Goal: Navigation & Orientation: Find specific page/section

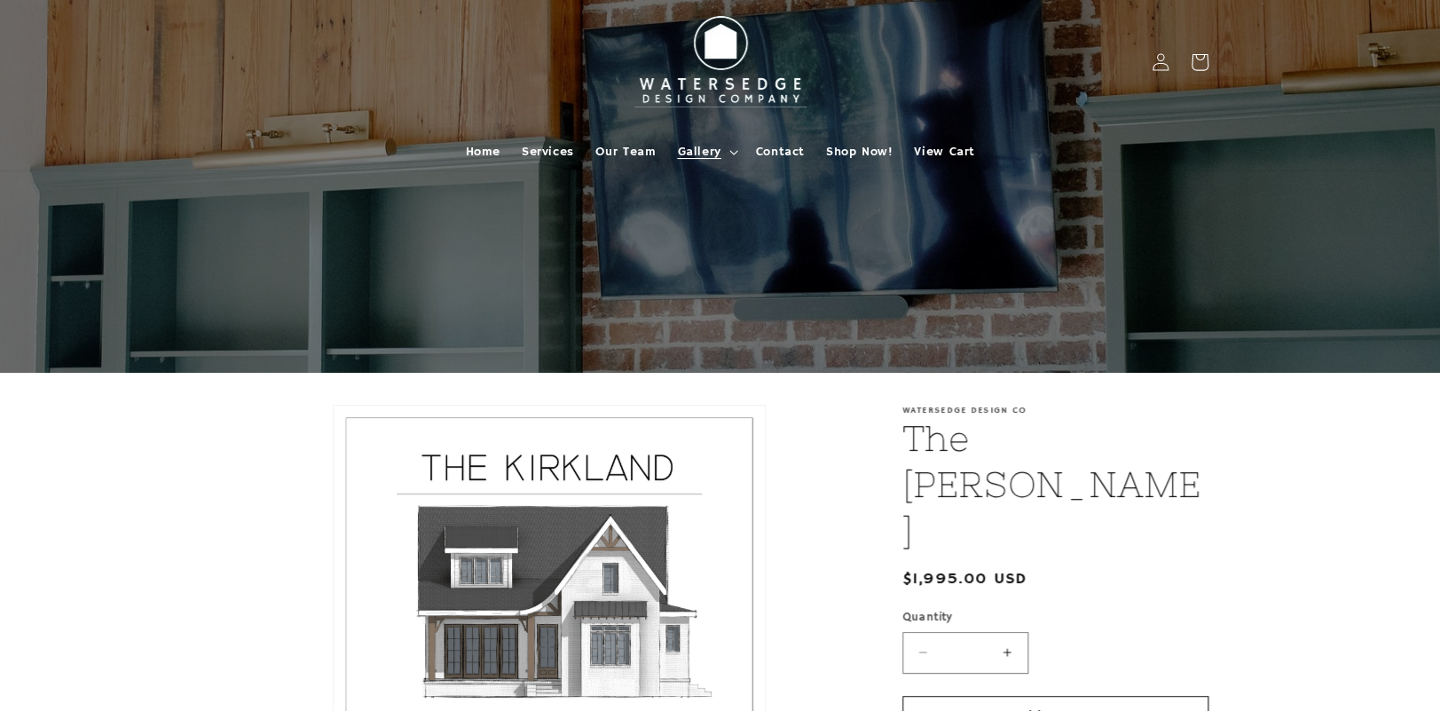
click at [726, 153] on summary "Gallery" at bounding box center [705, 151] width 78 height 37
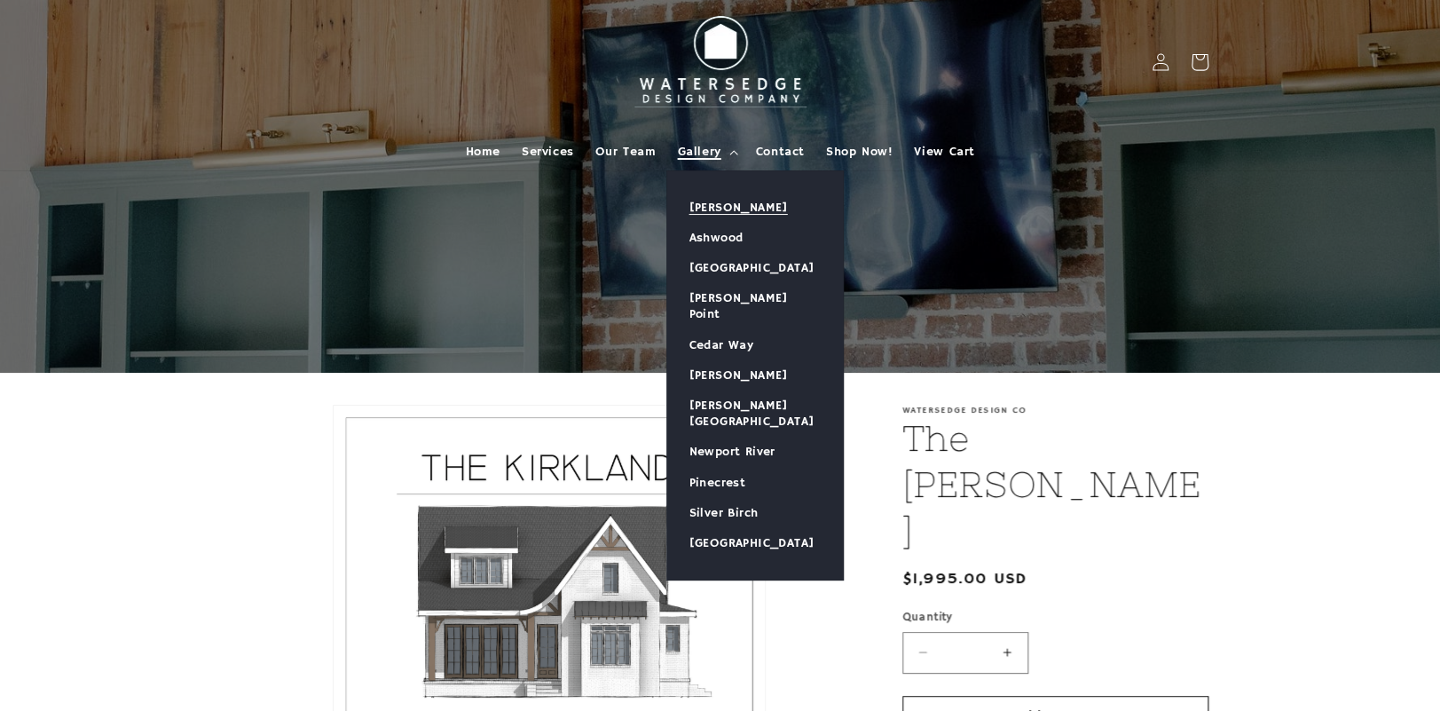
click at [719, 200] on link "[PERSON_NAME]" at bounding box center [755, 207] width 176 height 30
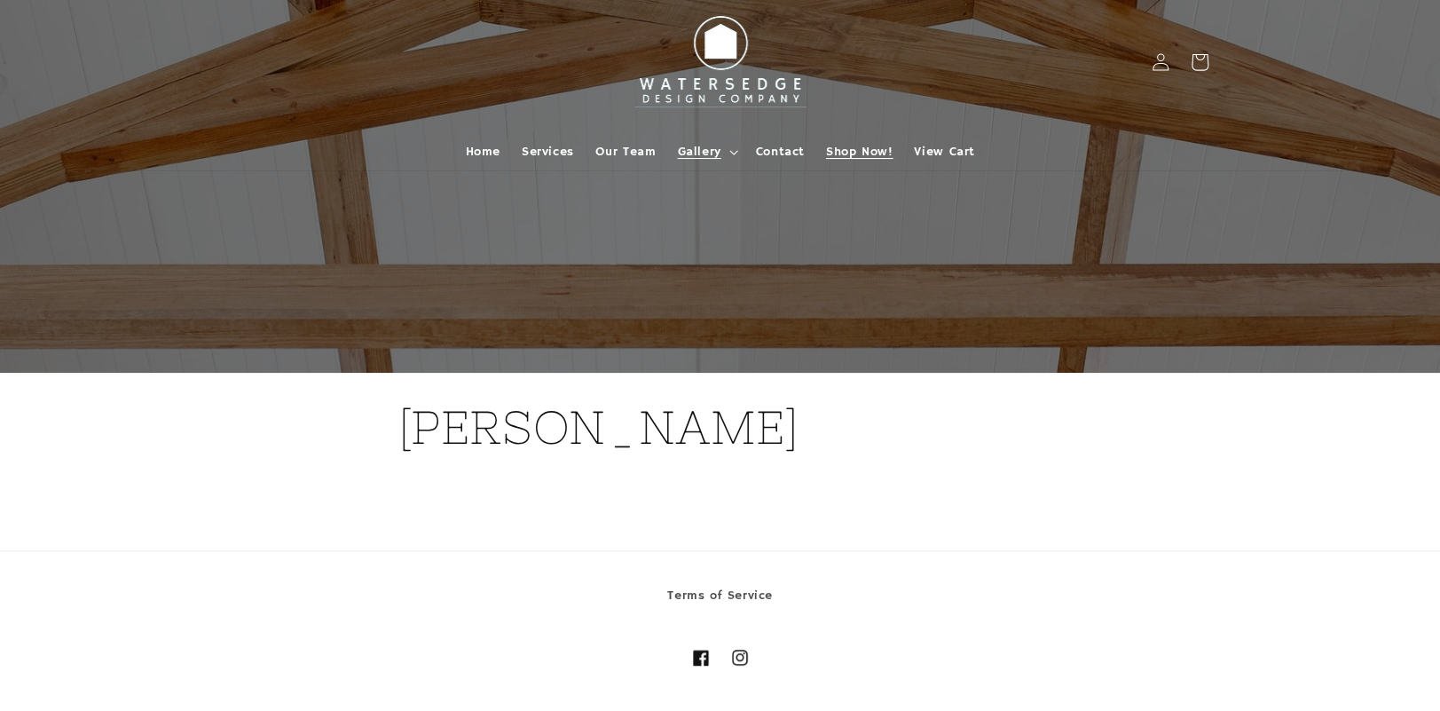
click at [859, 152] on span "Shop Now!" at bounding box center [859, 152] width 67 height 16
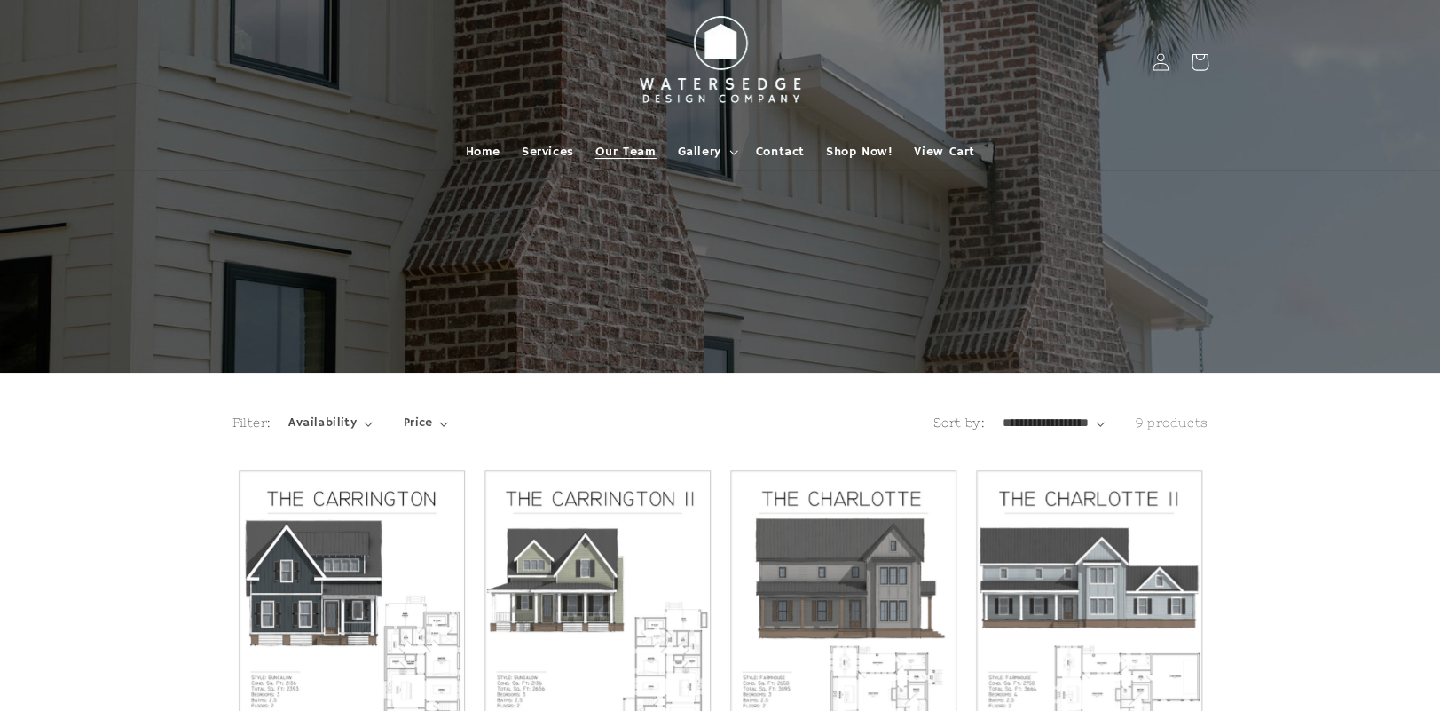
click at [624, 142] on link "Our Team" at bounding box center [626, 151] width 82 height 37
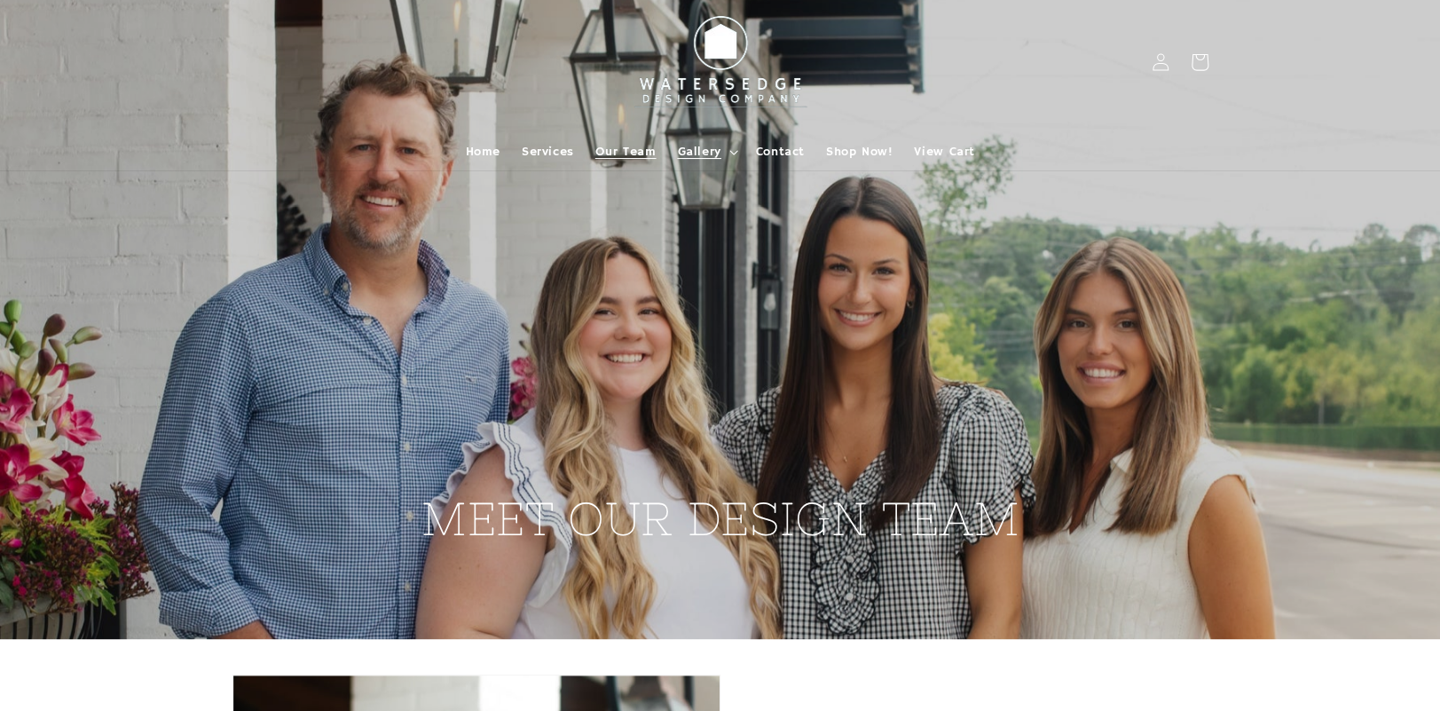
click at [706, 147] on span "Gallery" at bounding box center [698, 152] width 43 height 16
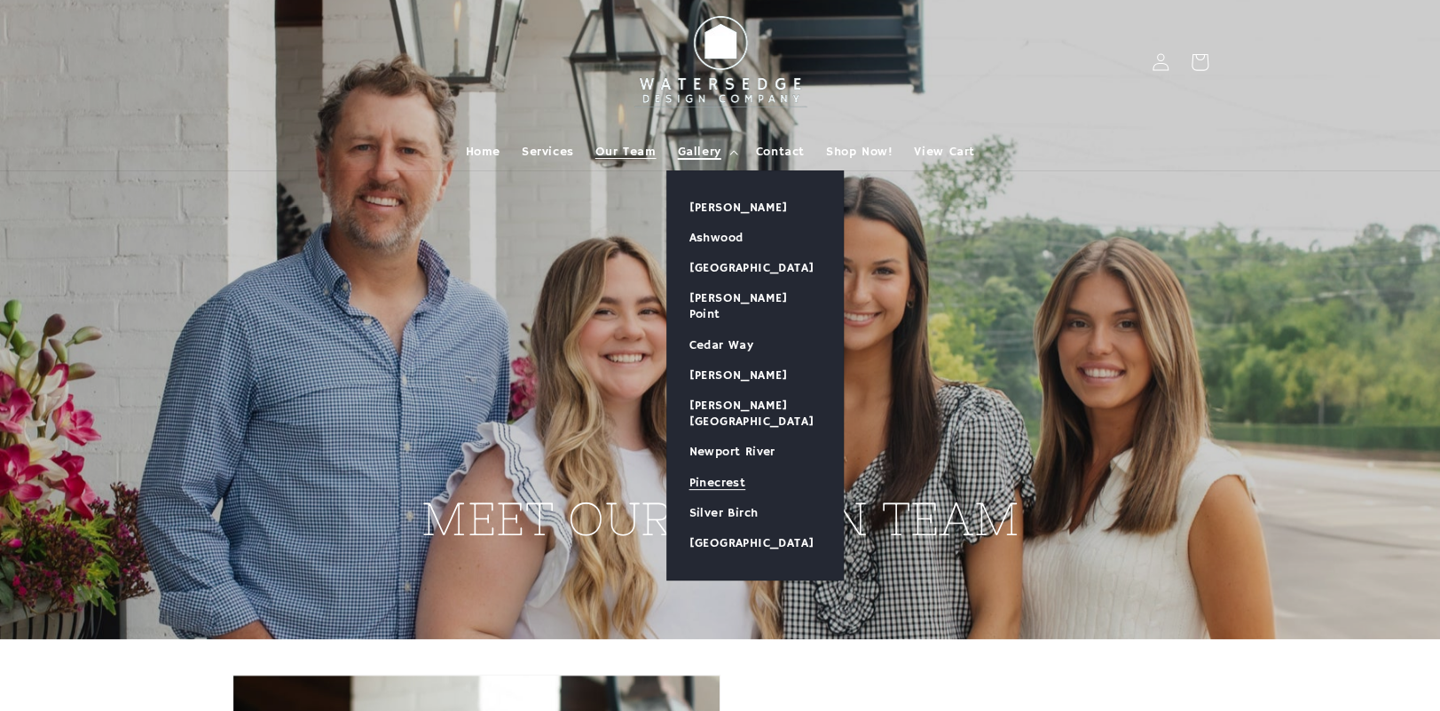
click at [708, 467] on link "Pinecrest" at bounding box center [755, 482] width 176 height 30
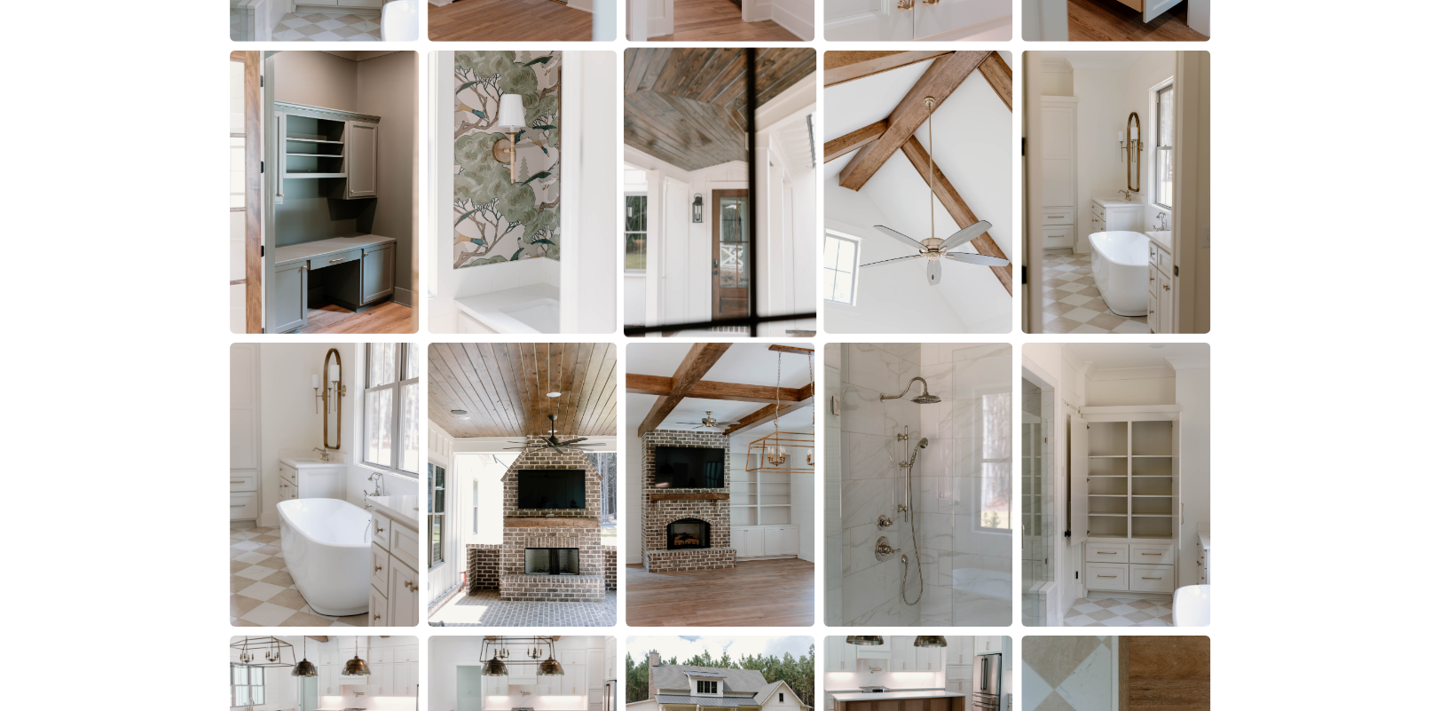
scroll to position [2750, 0]
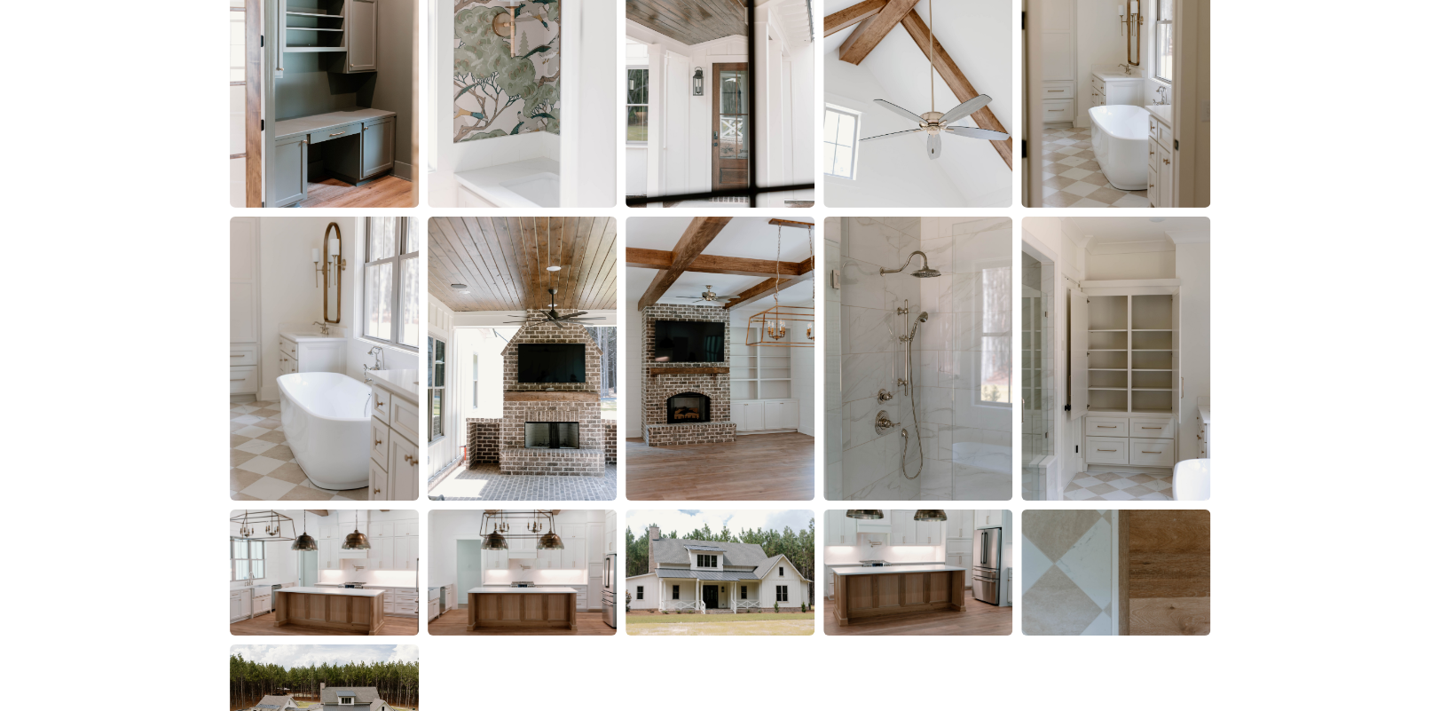
click at [514, 574] on img at bounding box center [522, 572] width 189 height 126
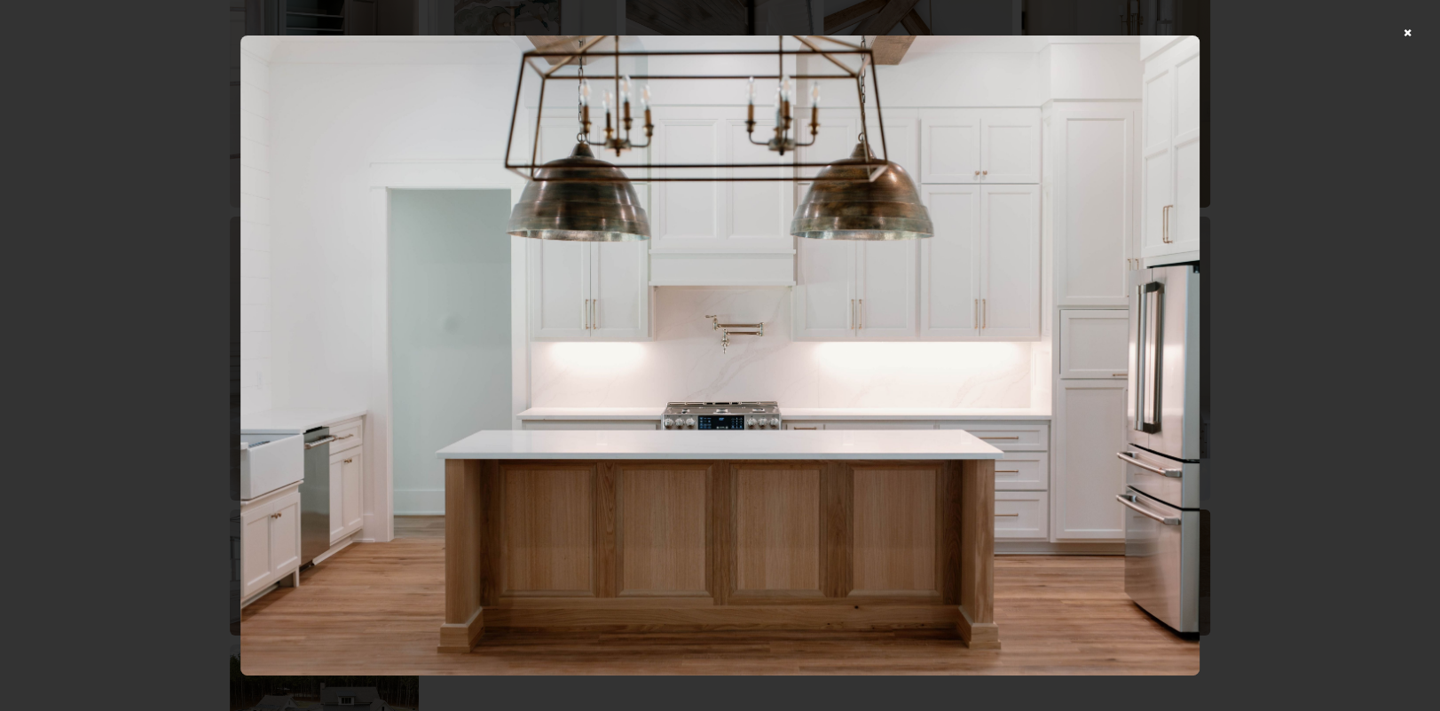
click at [1419, 30] on div at bounding box center [720, 355] width 1440 height 711
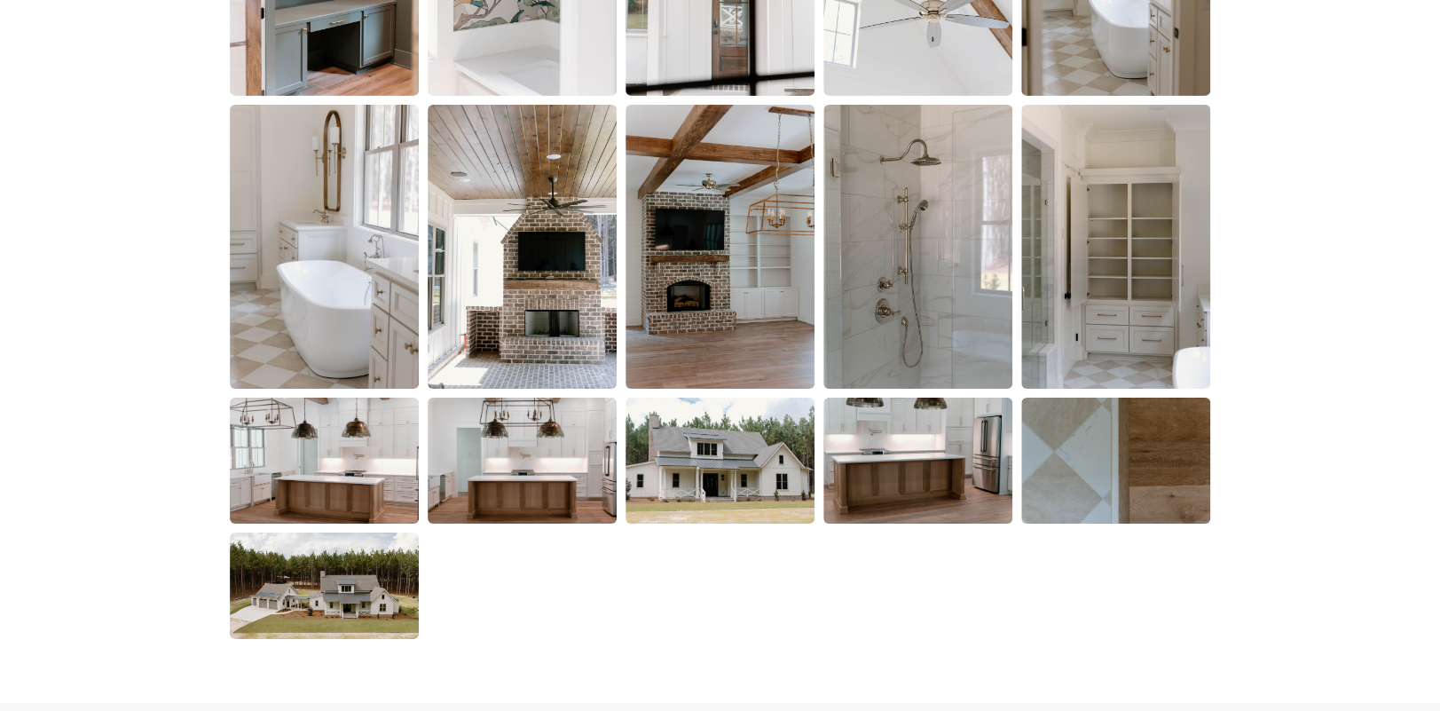
scroll to position [3016, 0]
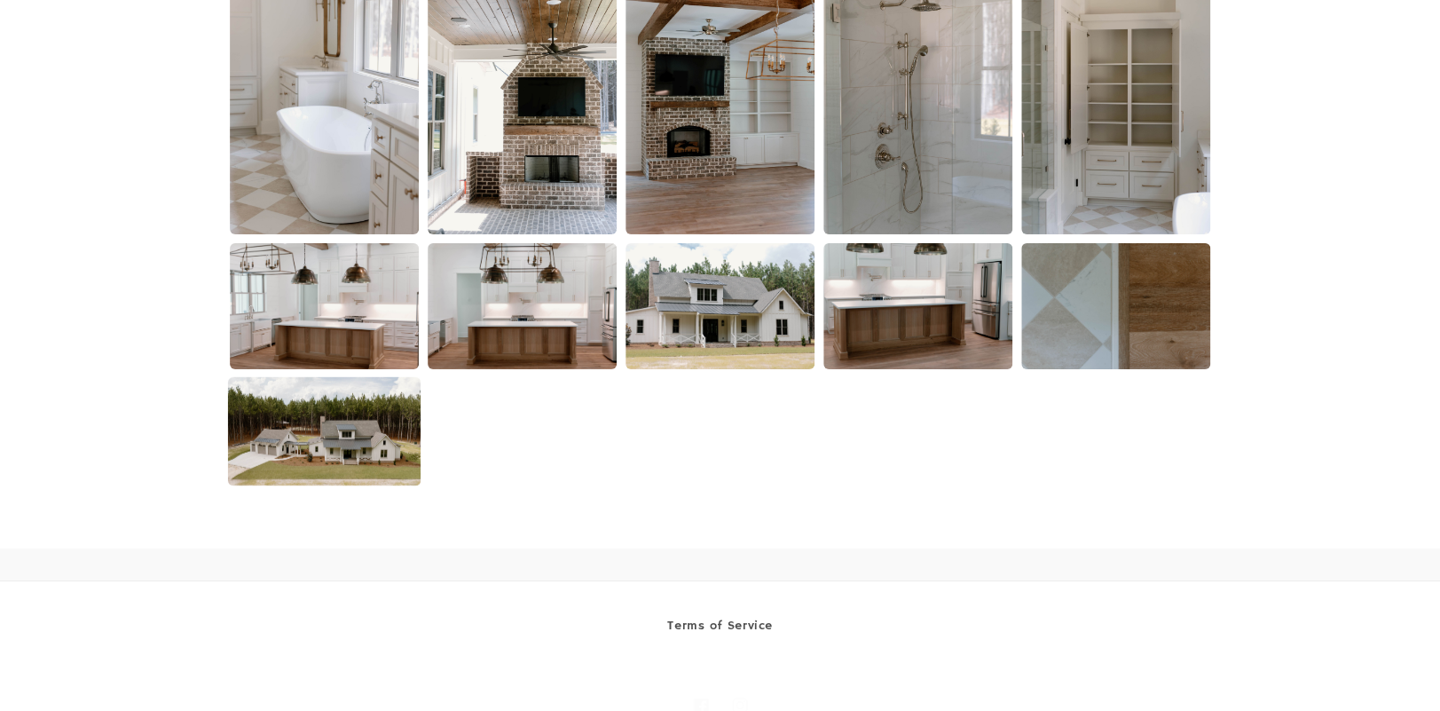
click at [319, 446] on img at bounding box center [324, 431] width 192 height 108
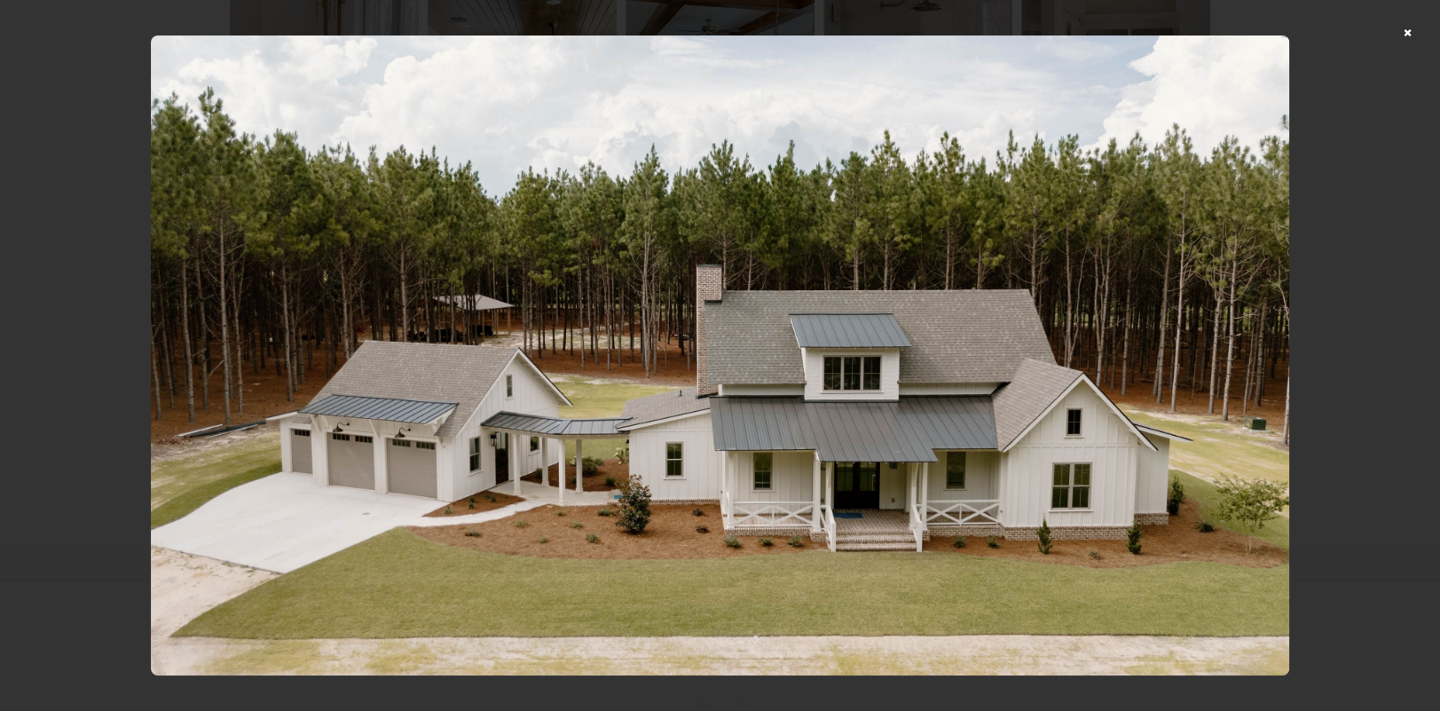
click at [1422, 30] on div at bounding box center [720, 355] width 1440 height 711
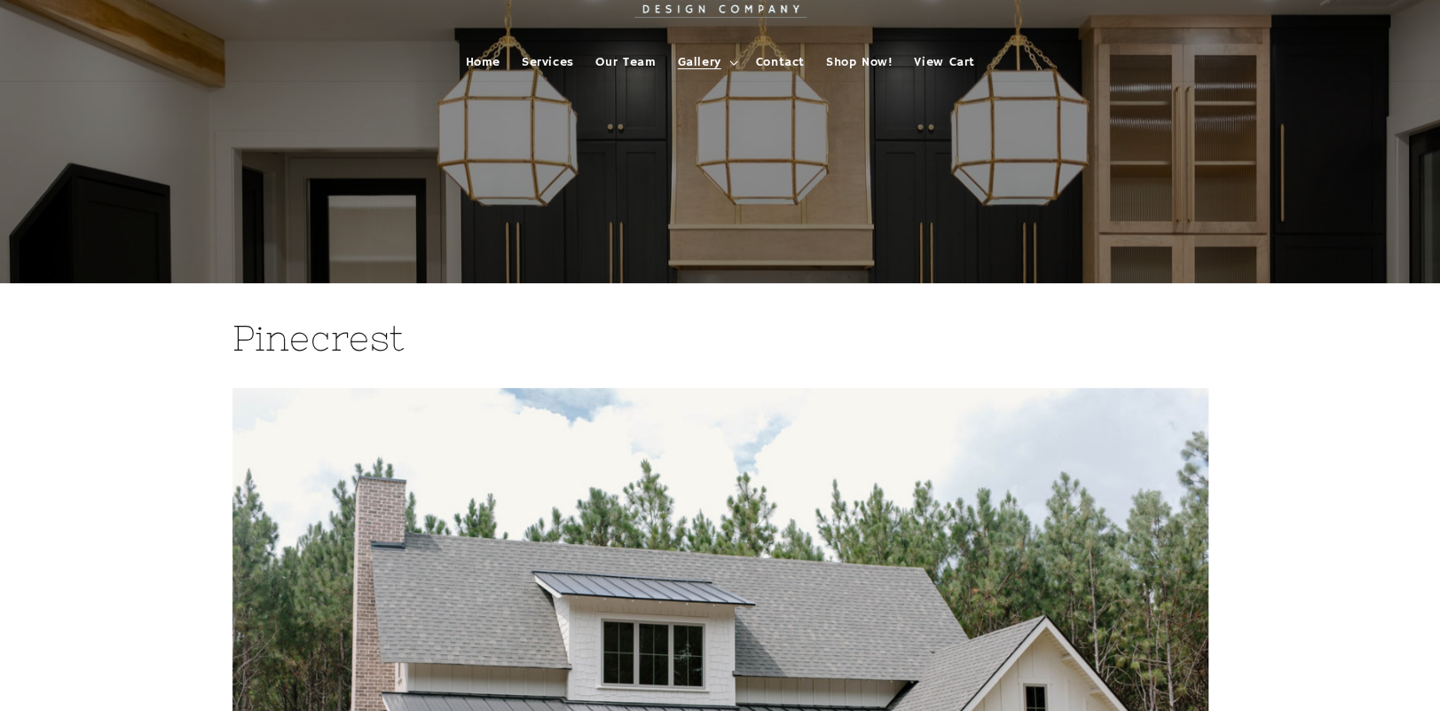
scroll to position [0, 0]
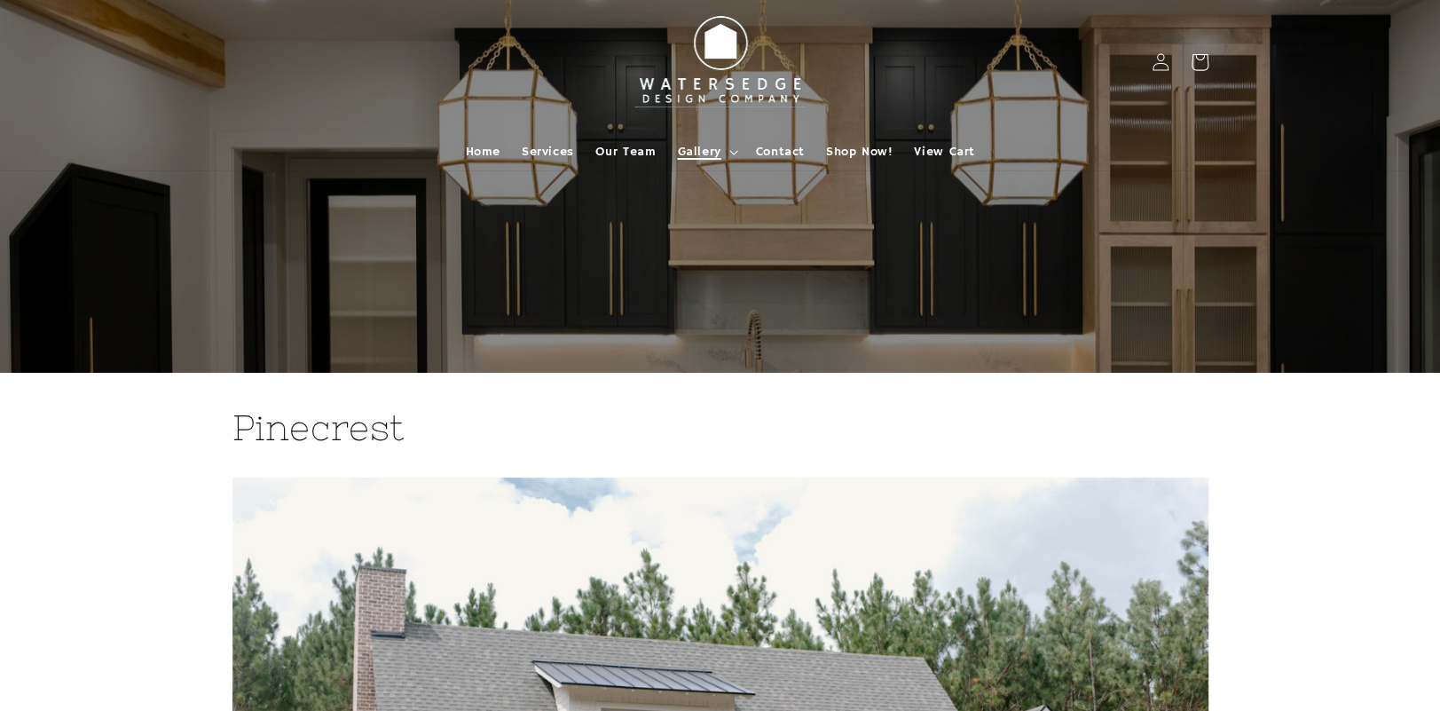
click at [719, 149] on span "Gallery" at bounding box center [698, 152] width 43 height 16
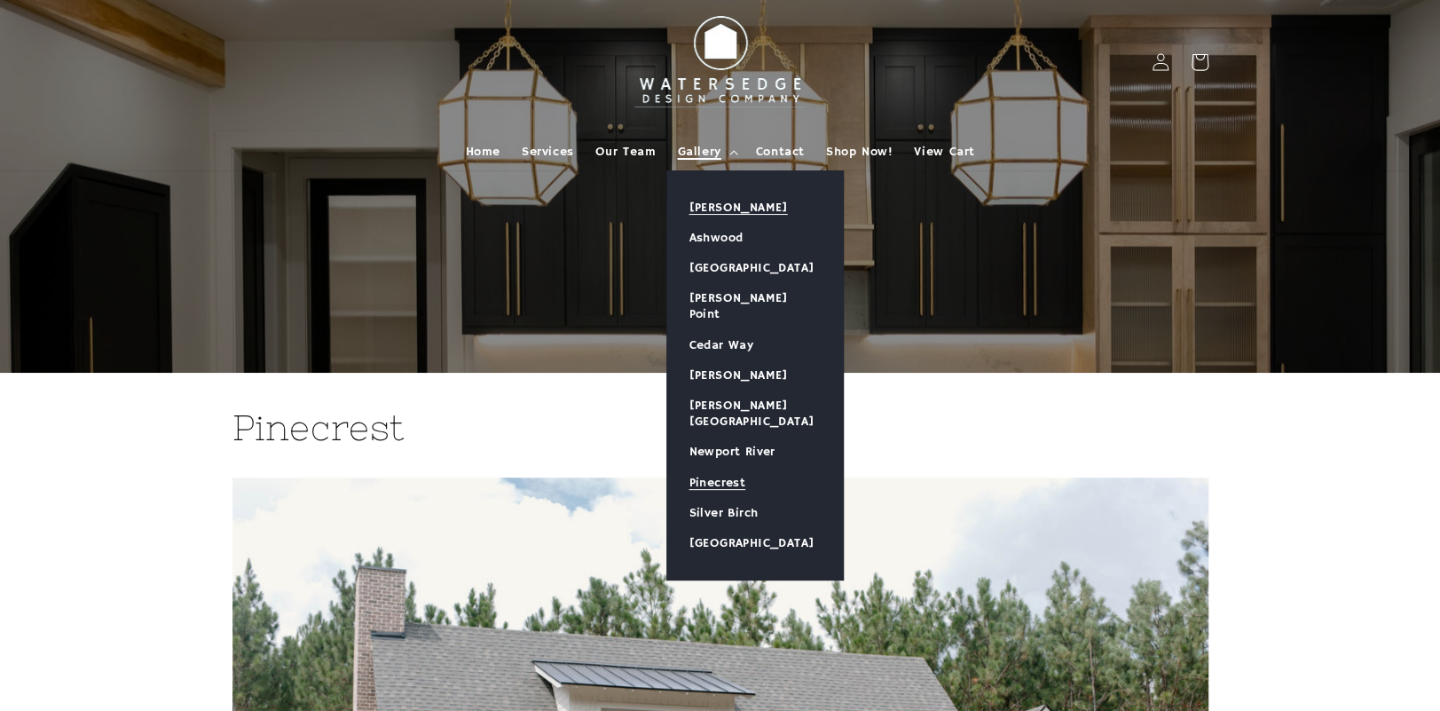
click at [720, 196] on link "[PERSON_NAME]" at bounding box center [755, 207] width 176 height 30
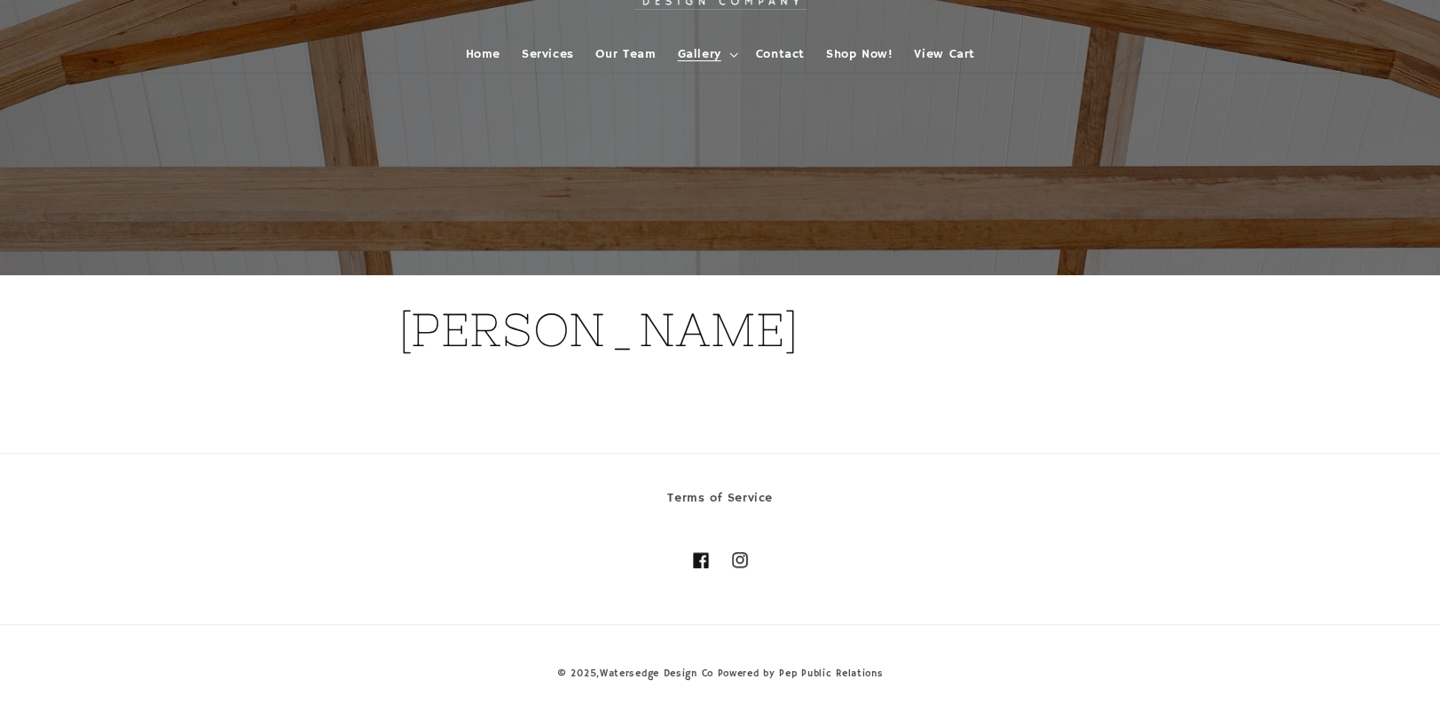
scroll to position [100, 0]
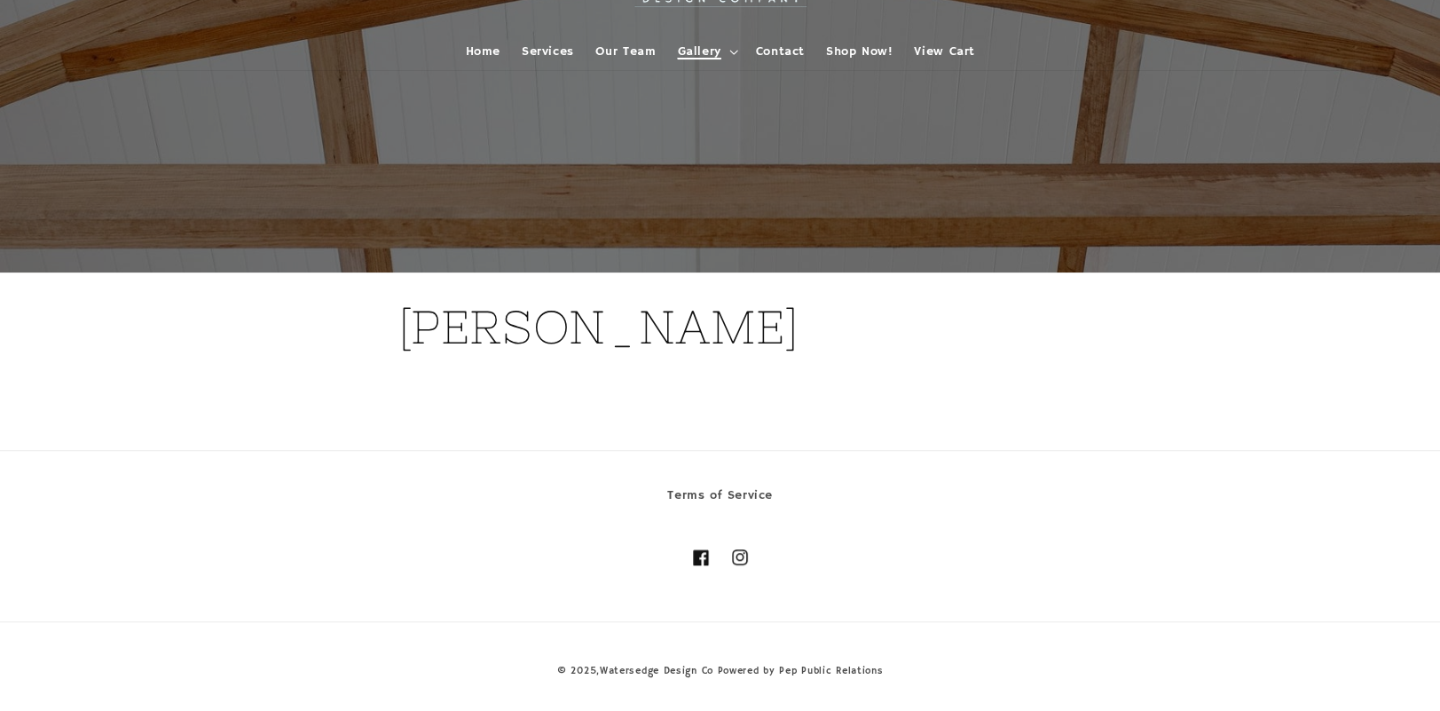
click at [704, 46] on span "Gallery" at bounding box center [698, 51] width 43 height 16
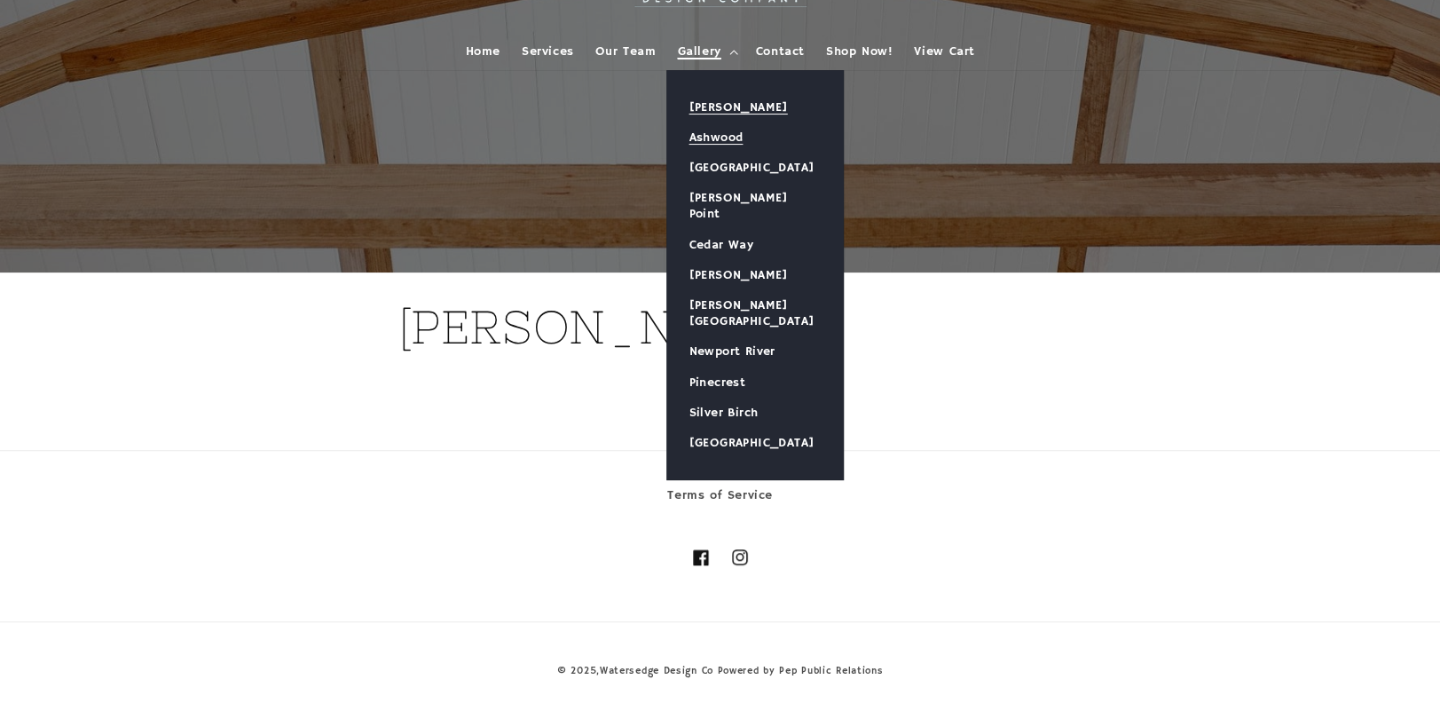
click at [702, 137] on link "Ashwood" at bounding box center [755, 137] width 176 height 30
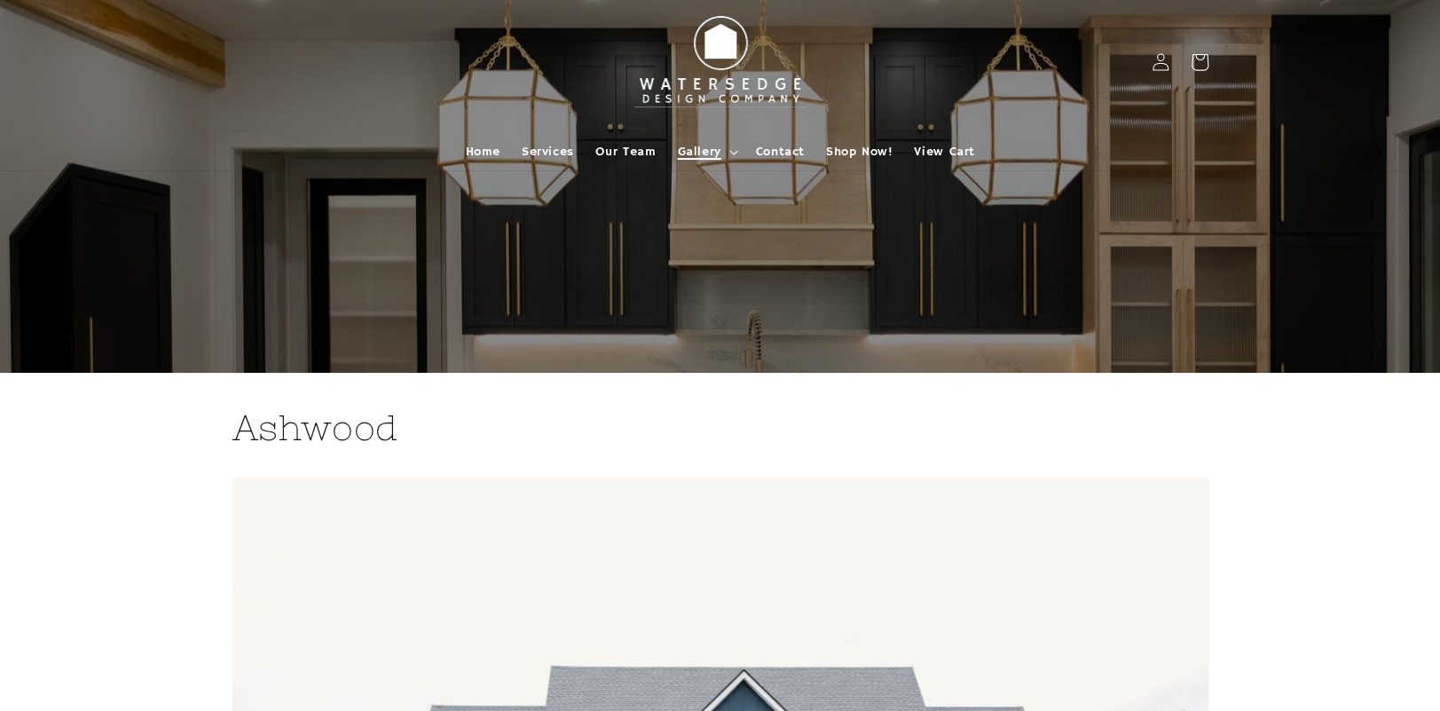
click at [721, 148] on summary "Gallery" at bounding box center [705, 151] width 78 height 37
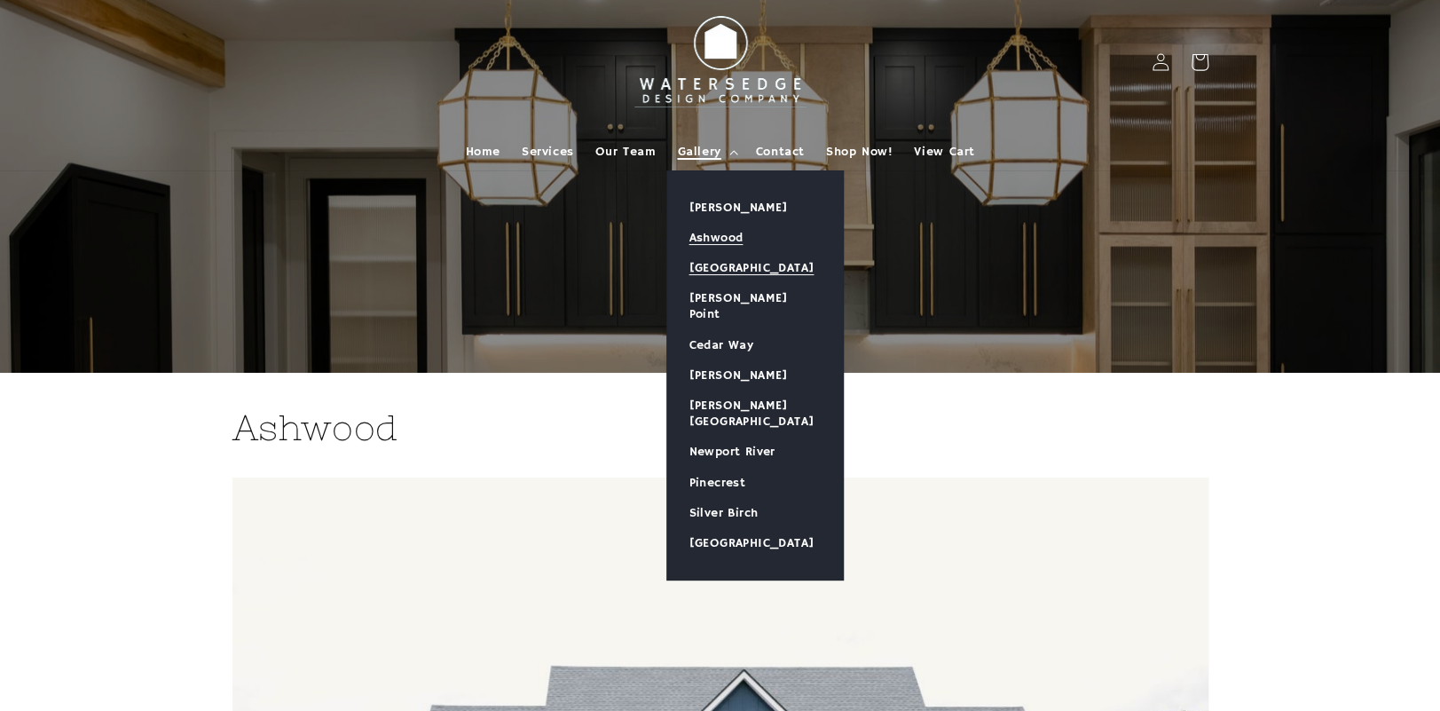
click at [736, 273] on link "[GEOGRAPHIC_DATA]" at bounding box center [755, 268] width 176 height 30
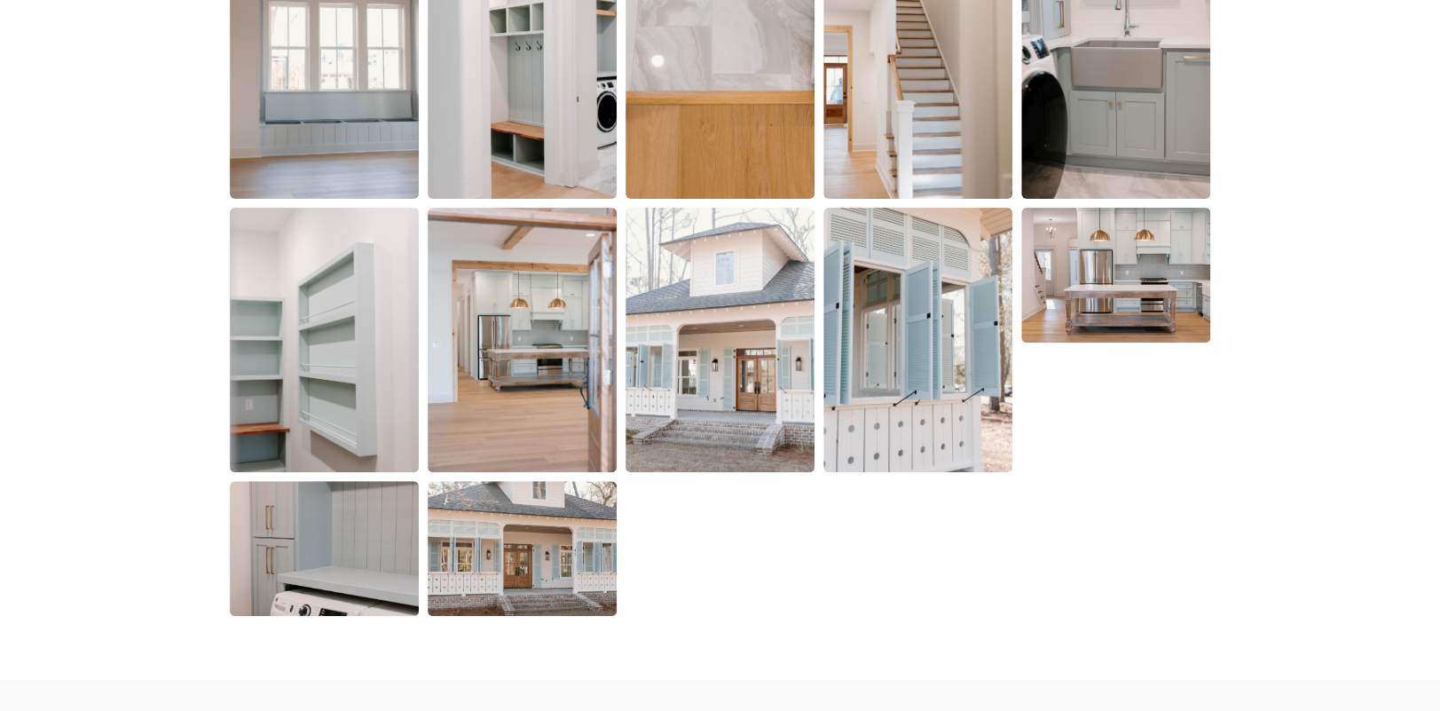
scroll to position [3548, 0]
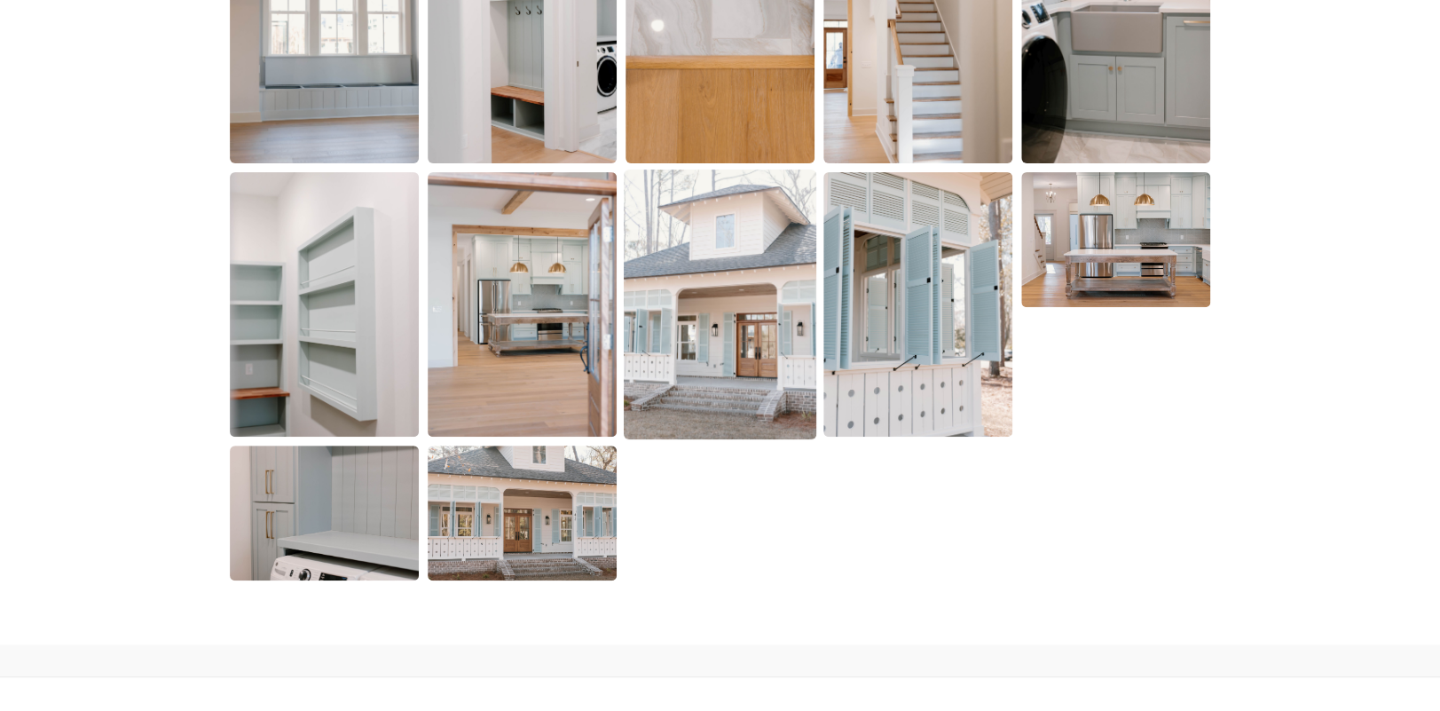
click at [703, 336] on img at bounding box center [720, 304] width 192 height 270
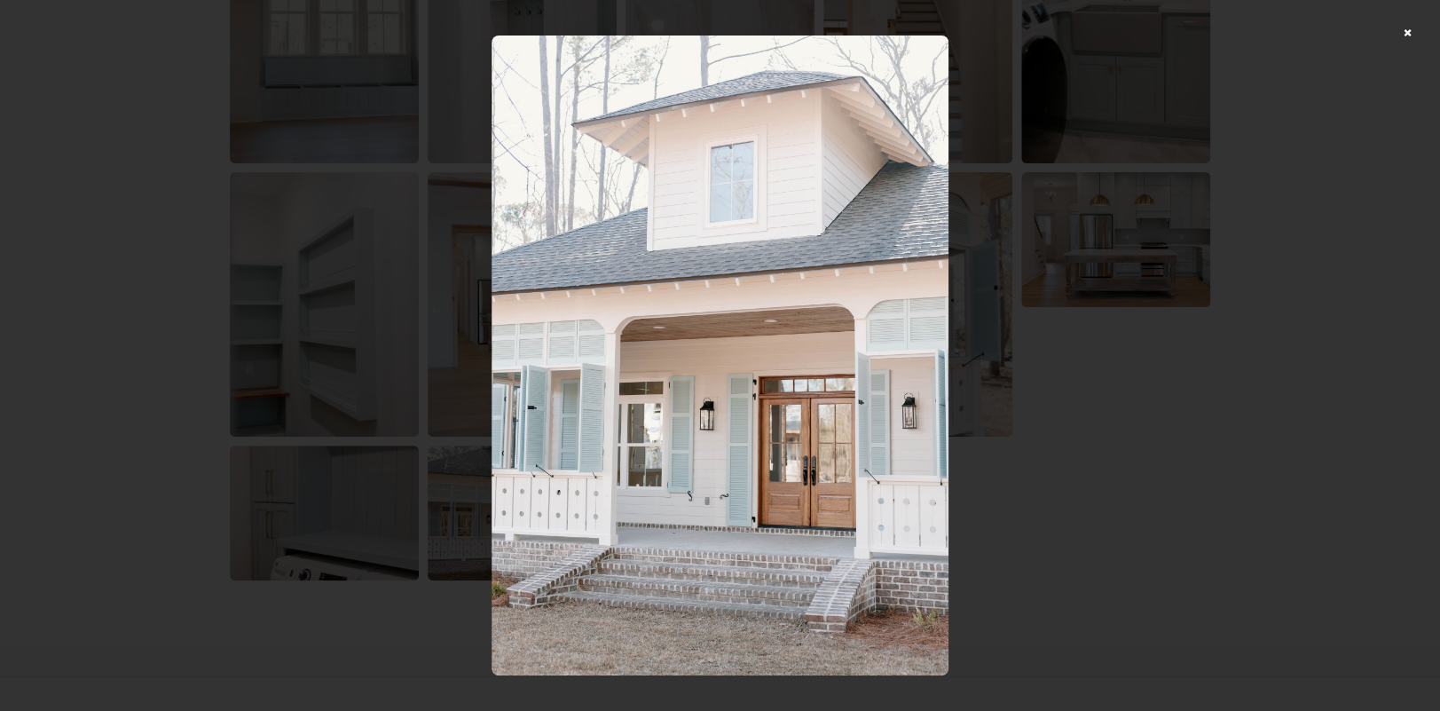
click at [762, 418] on img at bounding box center [719, 355] width 457 height 640
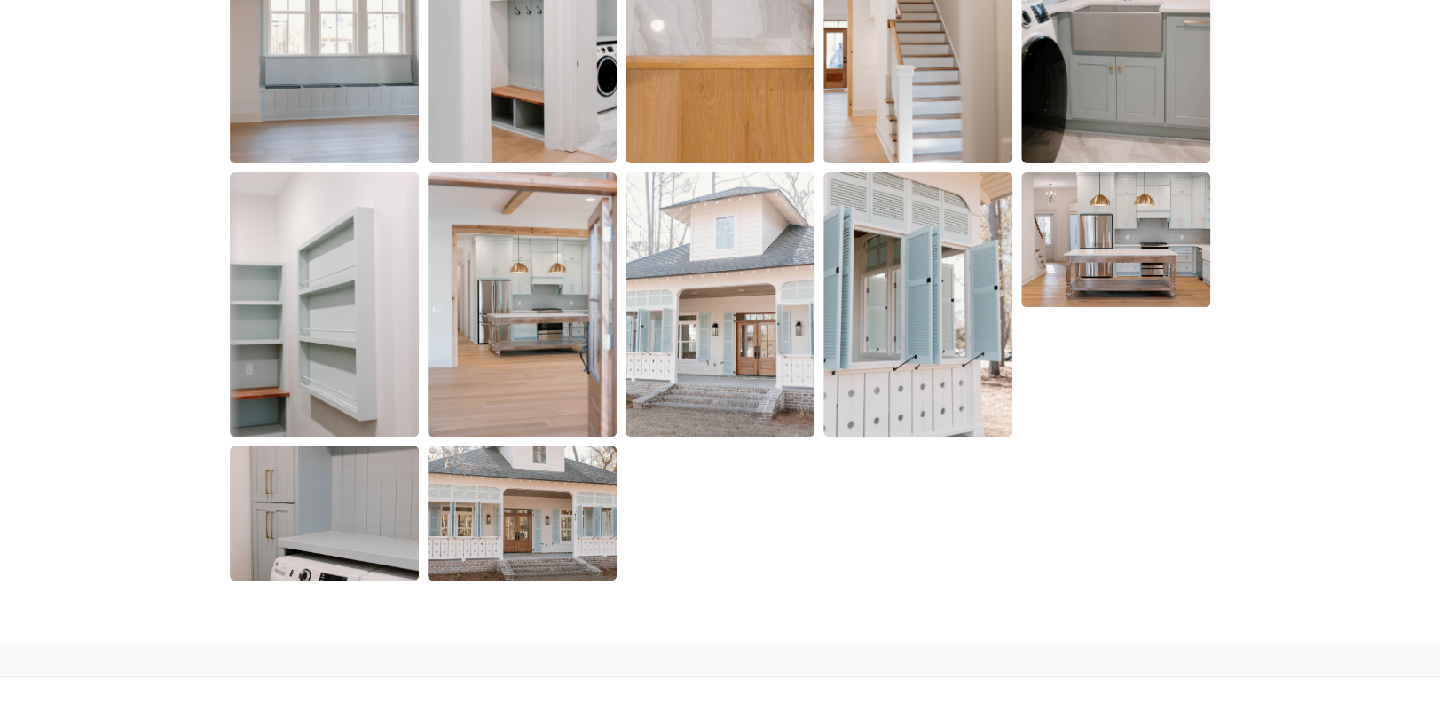
click at [511, 307] on img at bounding box center [522, 304] width 189 height 264
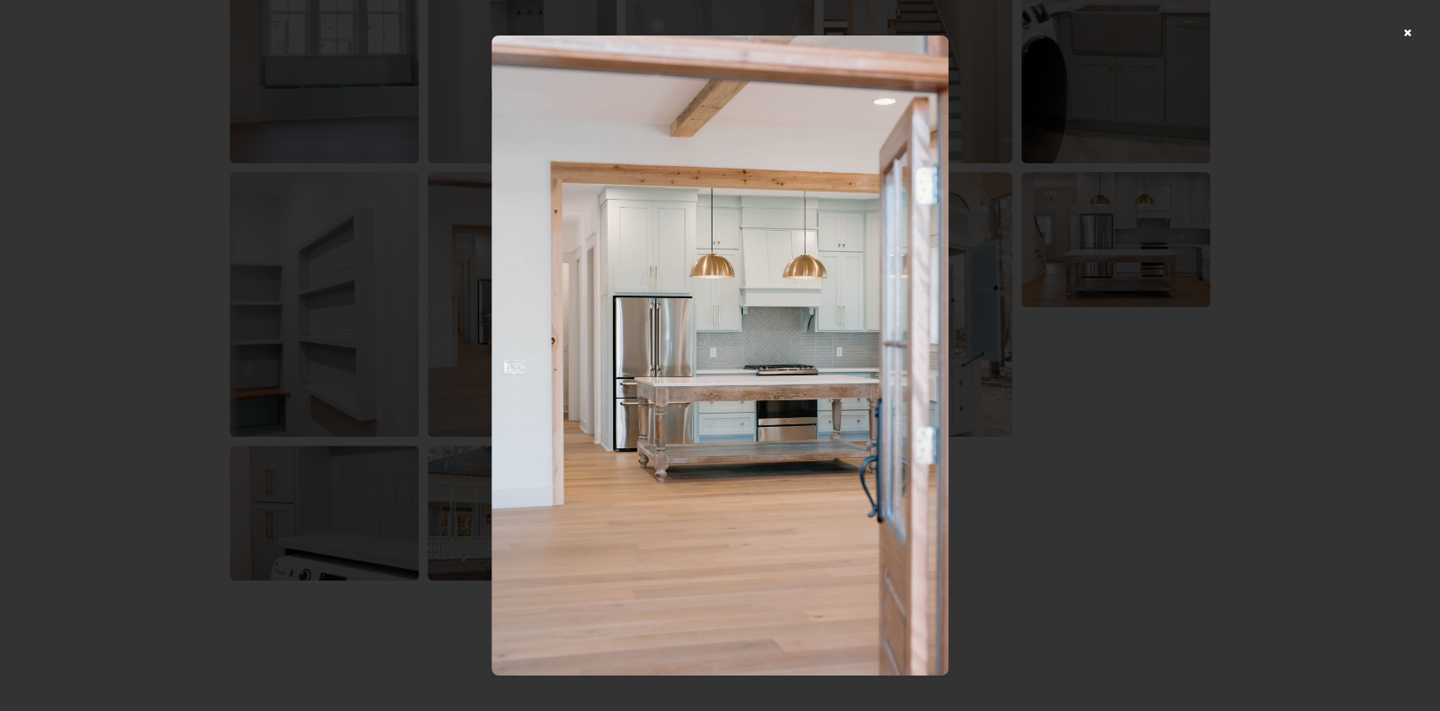
click at [1423, 34] on div at bounding box center [720, 355] width 1440 height 711
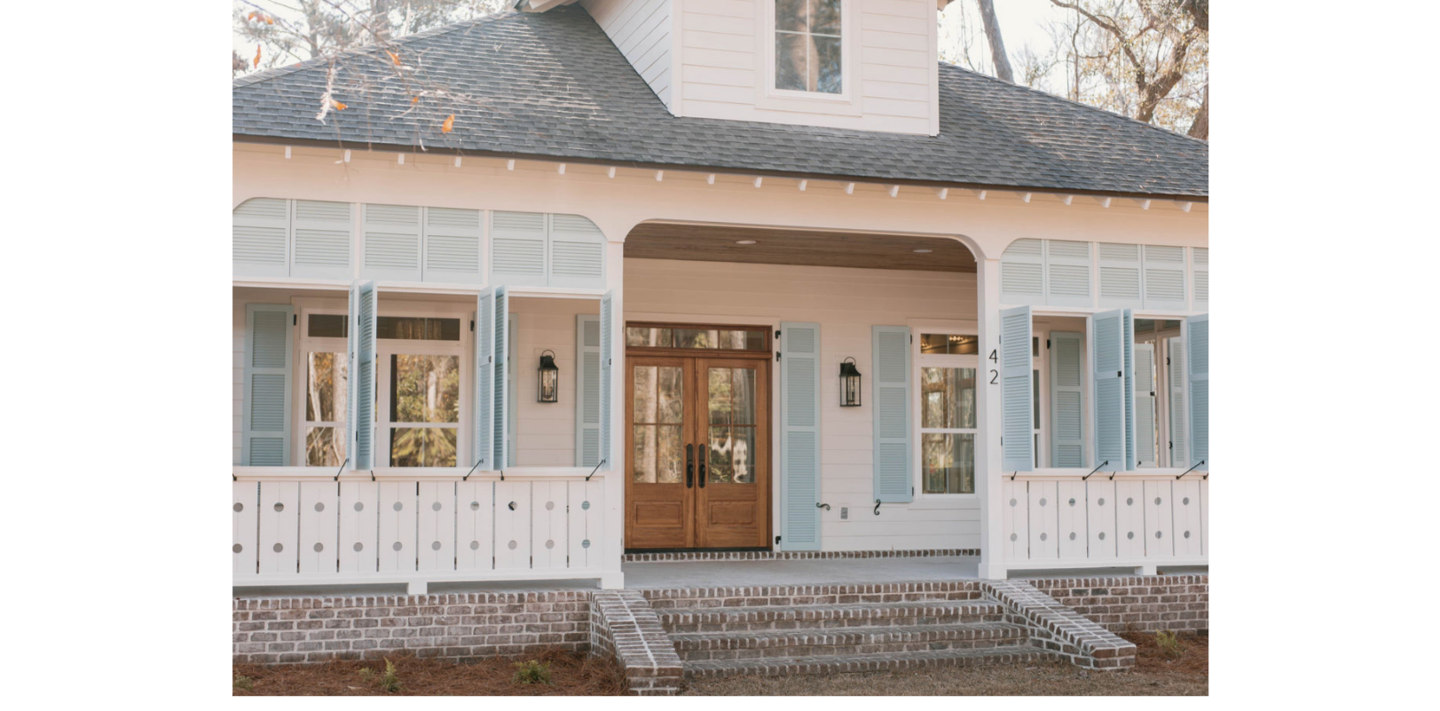
scroll to position [0, 0]
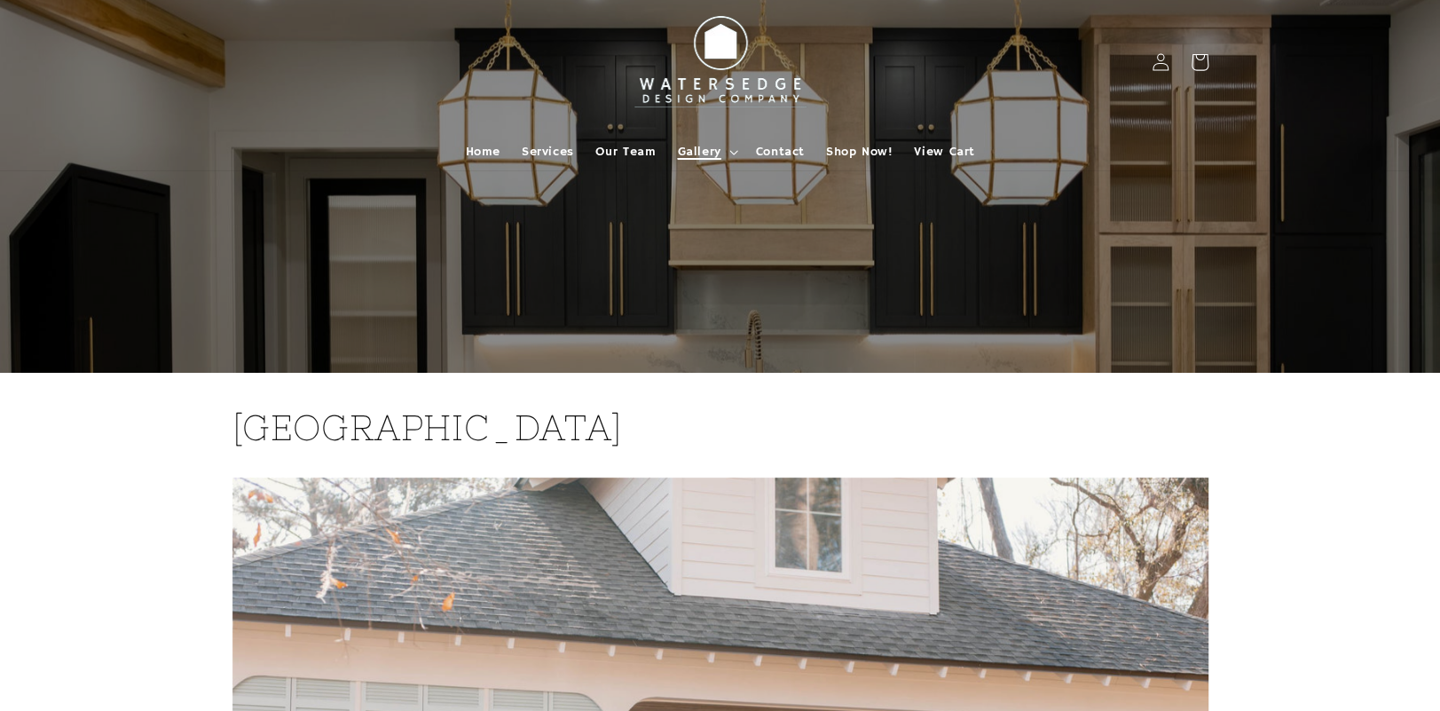
click at [695, 152] on span "Gallery" at bounding box center [698, 152] width 43 height 16
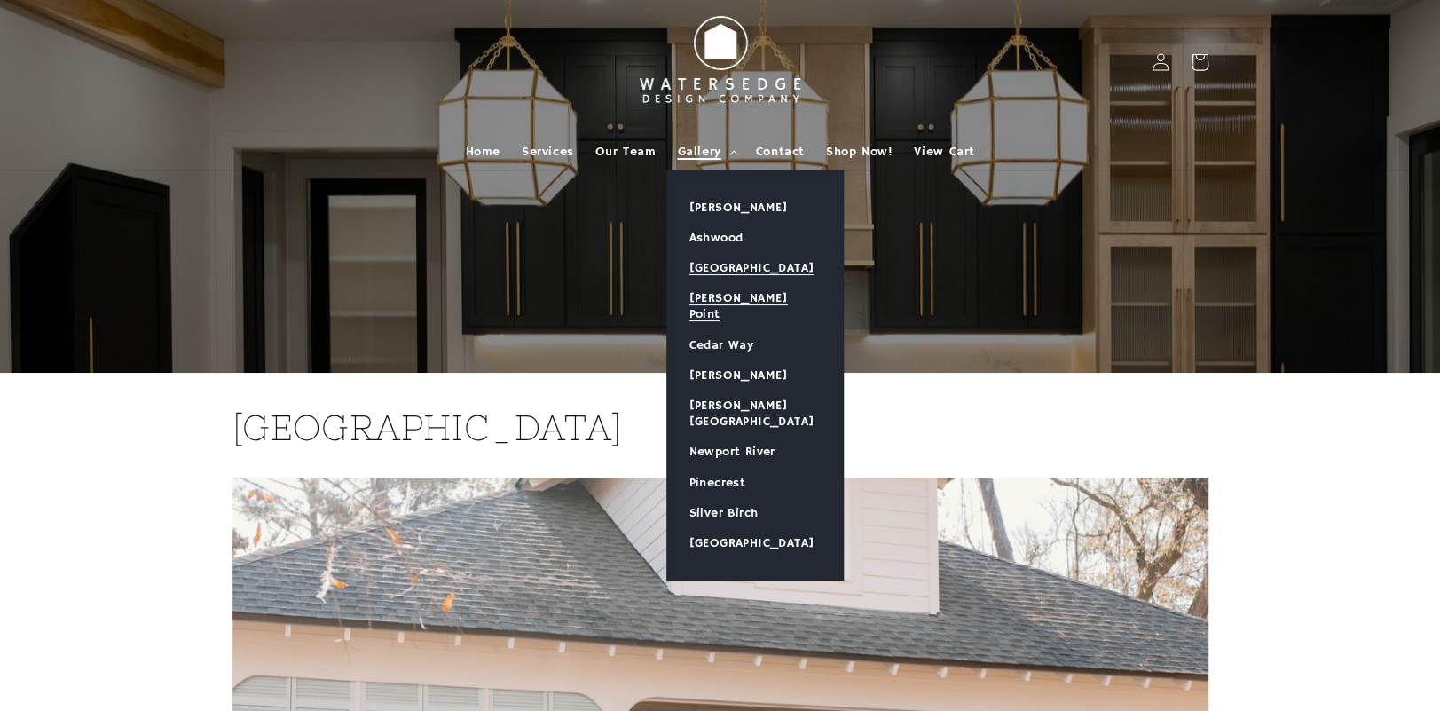
click at [709, 288] on link "[PERSON_NAME] Point" at bounding box center [755, 306] width 176 height 46
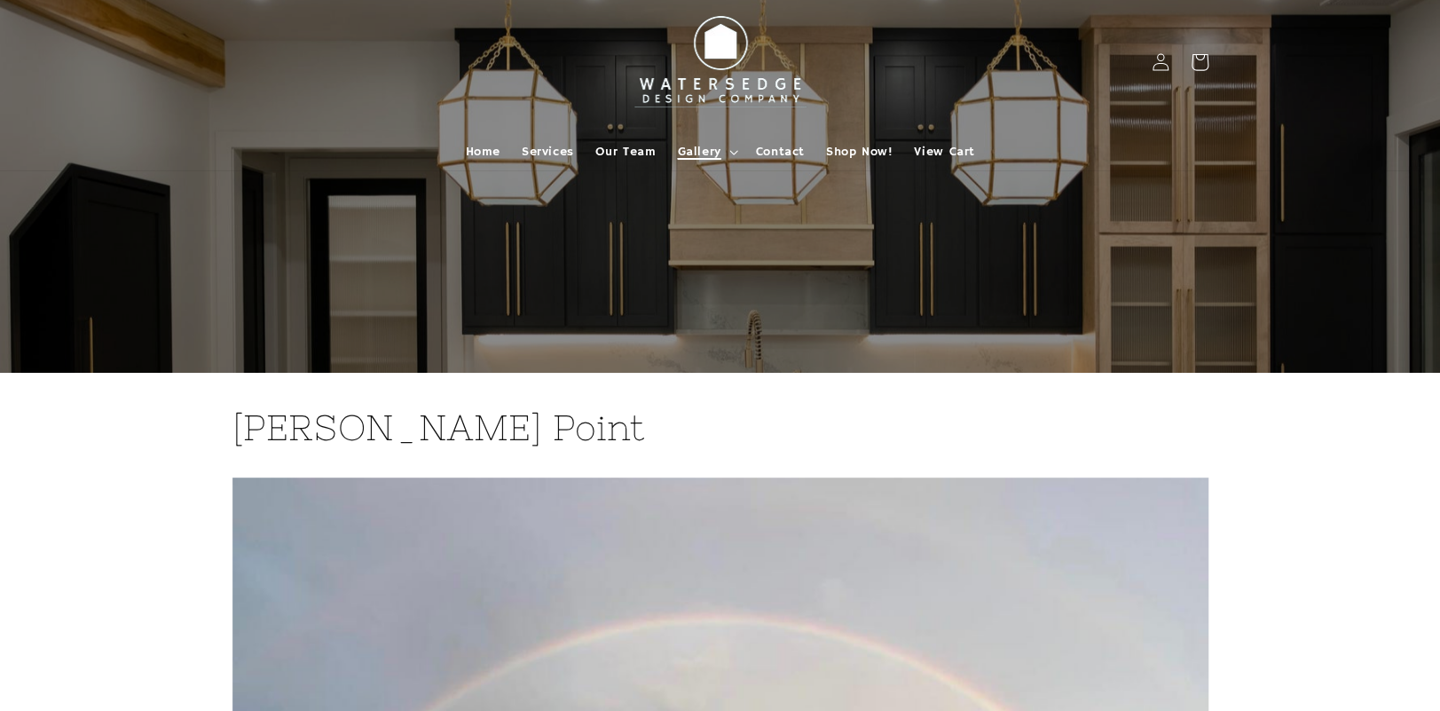
click at [726, 154] on summary "Gallery" at bounding box center [705, 151] width 78 height 37
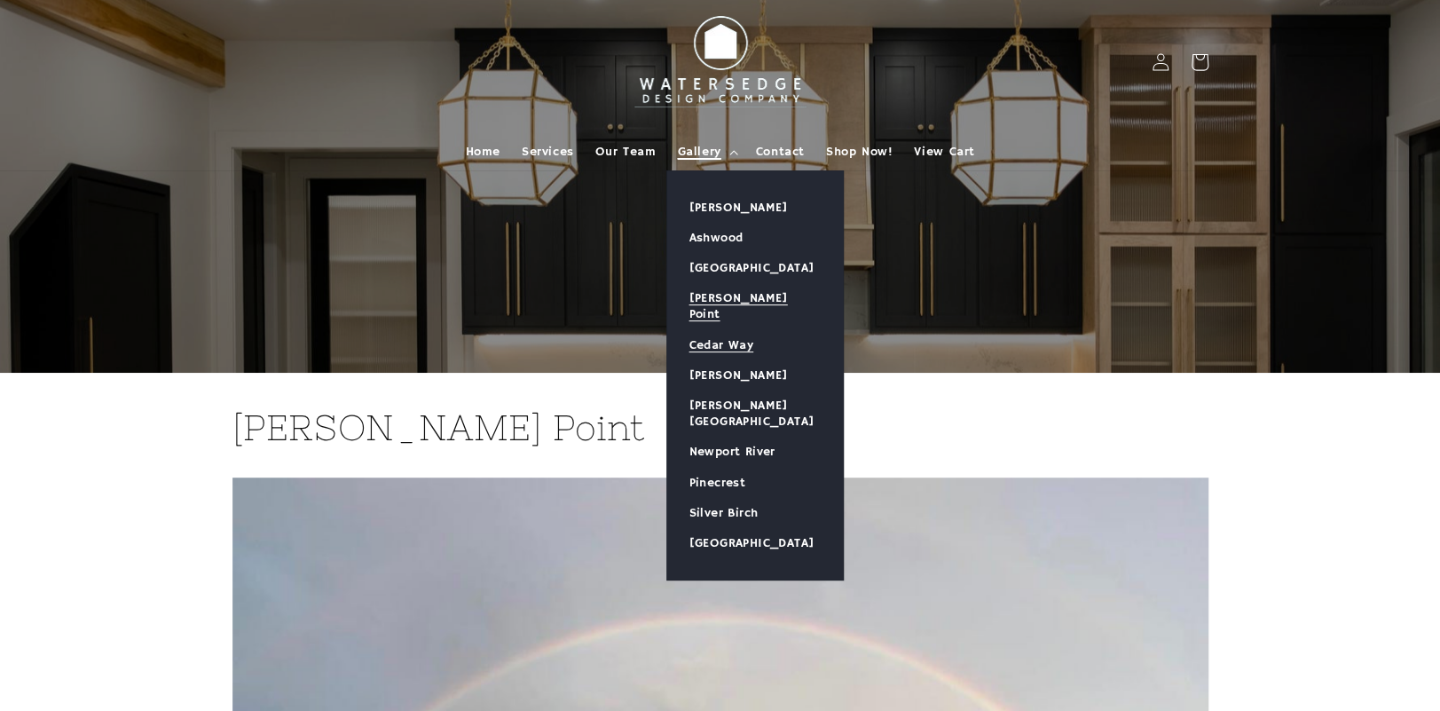
click at [734, 330] on link "Cedar Way" at bounding box center [755, 345] width 176 height 30
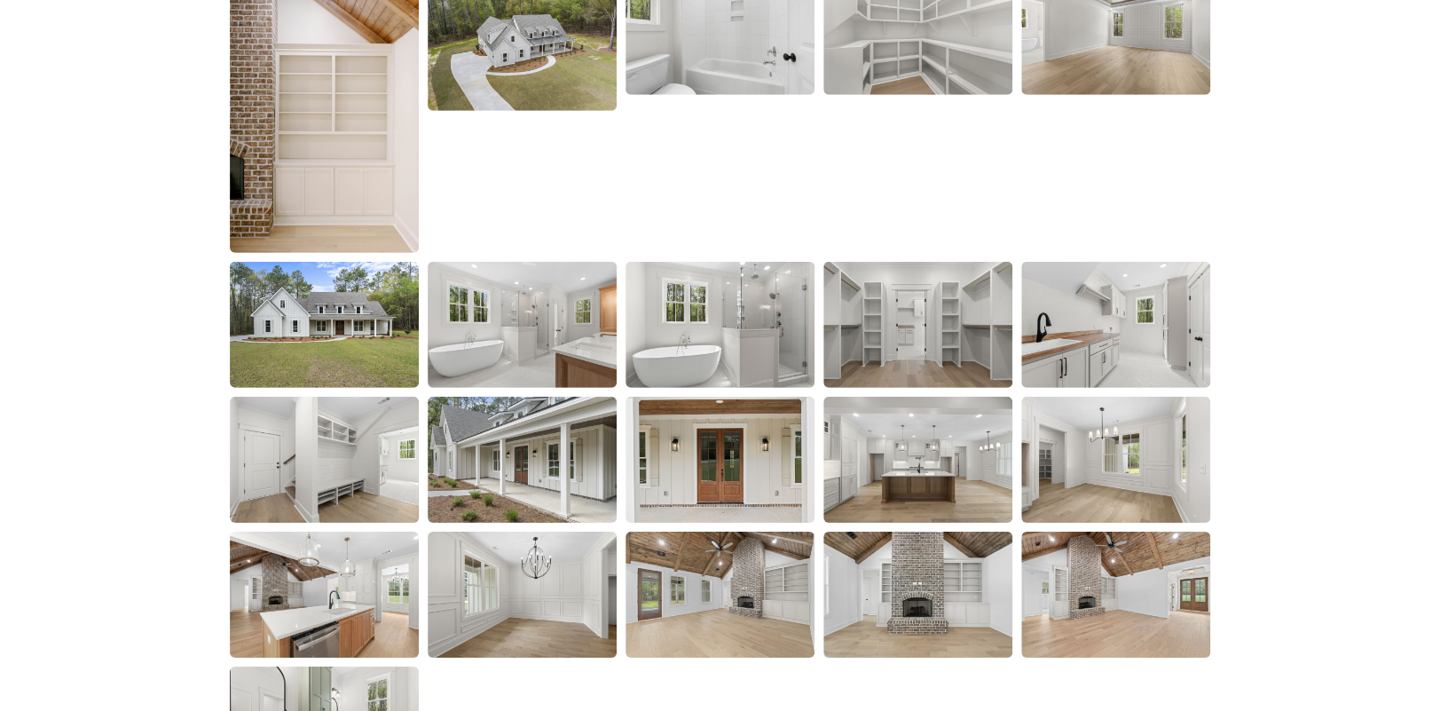
scroll to position [2750, 0]
